Goal: Communication & Community: Answer question/provide support

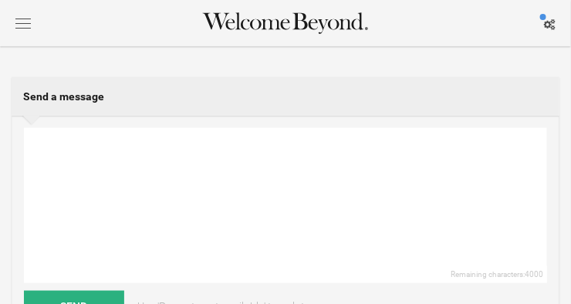
scroll to position [192, 0]
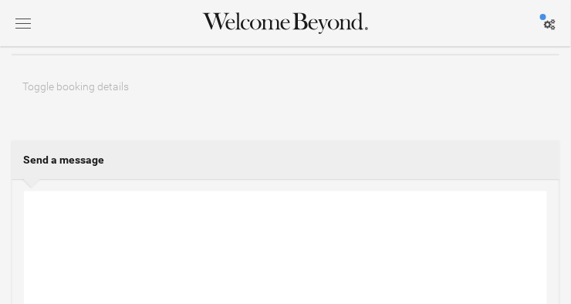
click at [184, 196] on textarea at bounding box center [285, 268] width 523 height 155
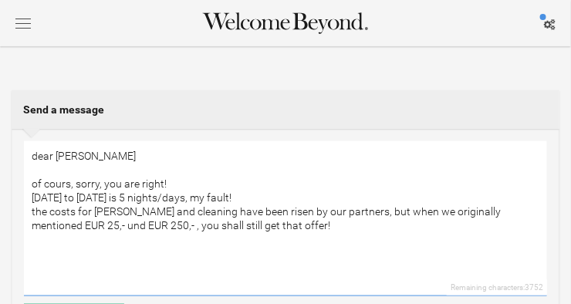
scroll to position [278, 0]
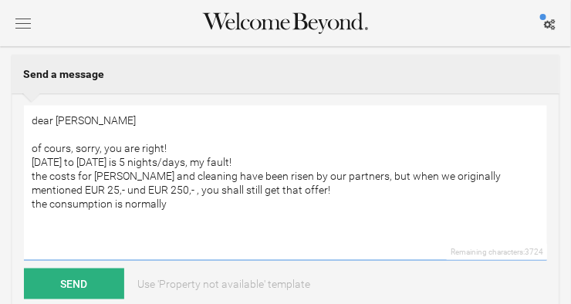
click at [52, 204] on textarea "dear [PERSON_NAME] of cours, sorry, you are right! [DATE] to [DATE] is 5 nights…" at bounding box center [285, 183] width 523 height 155
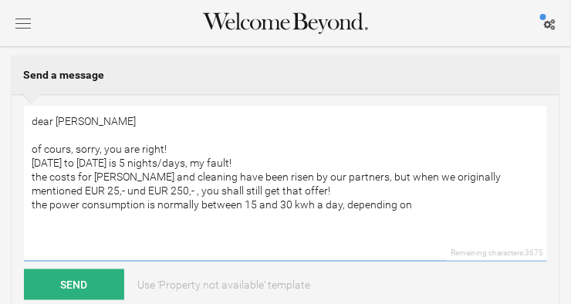
scroll to position [272, 0]
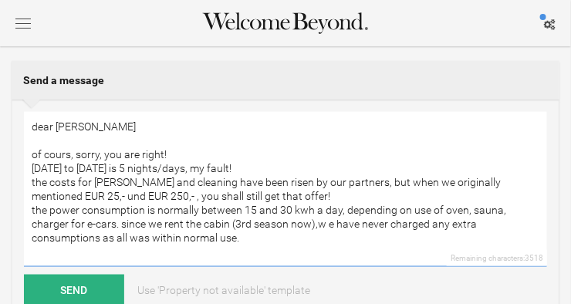
click at [279, 225] on textarea "dear [PERSON_NAME] of cours, sorry, you are right! [DATE] to [DATE] is 5 nights…" at bounding box center [285, 189] width 523 height 155
click at [69, 156] on textarea "dear [PERSON_NAME] of cours, sorry, you are right! [DATE] to [DATE] is 5 nights…" at bounding box center [285, 189] width 523 height 155
click at [31, 152] on textarea "dear [PERSON_NAME] of course, sorry, you are right! [DATE] to [DATE] is 5 night…" at bounding box center [285, 189] width 523 height 155
click at [333, 184] on textarea "dear [PERSON_NAME] thanks for coming back! and: of course, sorry, you are right…" at bounding box center [285, 189] width 523 height 155
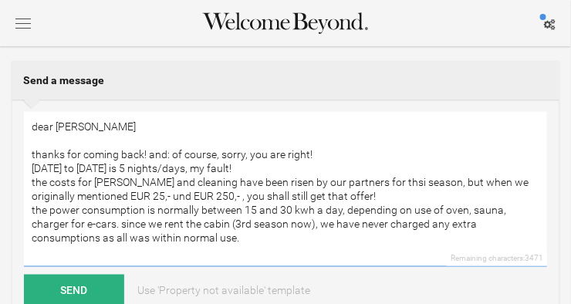
click at [369, 182] on textarea "dear [PERSON_NAME] thanks for coming back! and: of course, sorry, you are right…" at bounding box center [285, 189] width 523 height 155
click at [163, 238] on textarea "dear [PERSON_NAME] thanks for coming back! and: of course, sorry, you are right…" at bounding box center [285, 189] width 523 height 155
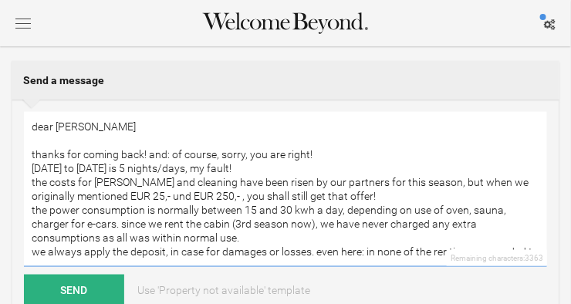
scroll to position [5, 0]
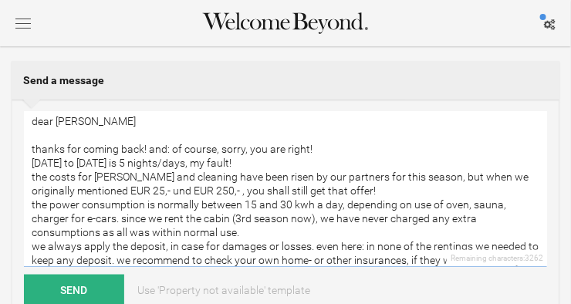
click at [391, 255] on textarea "dear [PERSON_NAME] thanks for coming back! and: of course, sorry, you are right…" at bounding box center [285, 189] width 523 height 155
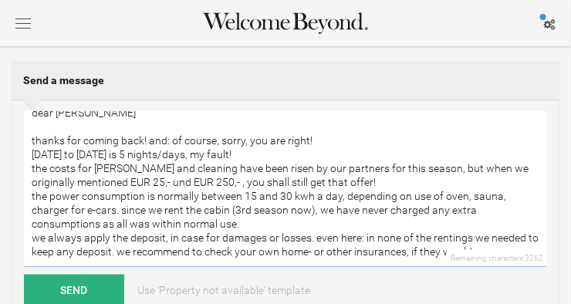
click at [530, 238] on textarea "dear [PERSON_NAME] thanks for coming back! and: of course, sorry, you are right…" at bounding box center [285, 189] width 523 height 155
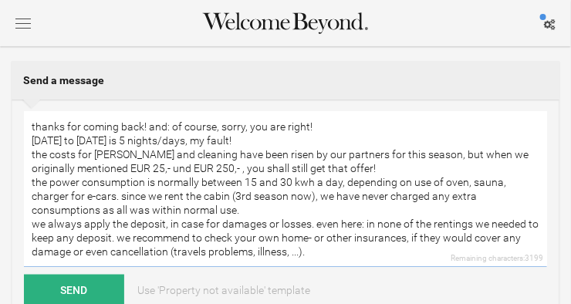
scroll to position [33, 0]
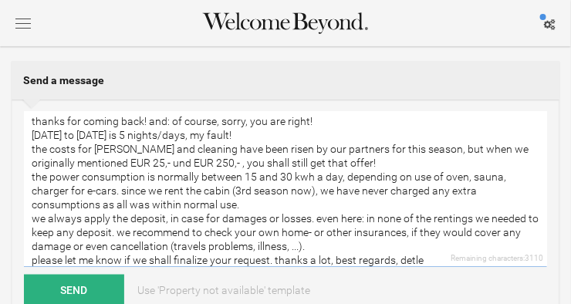
type textarea "dear [PERSON_NAME] thanks for coming back! and: of course, sorry, you are right…"
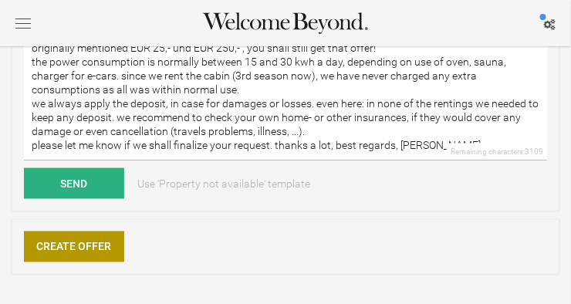
scroll to position [379, 0]
